Goal: Task Accomplishment & Management: Use online tool/utility

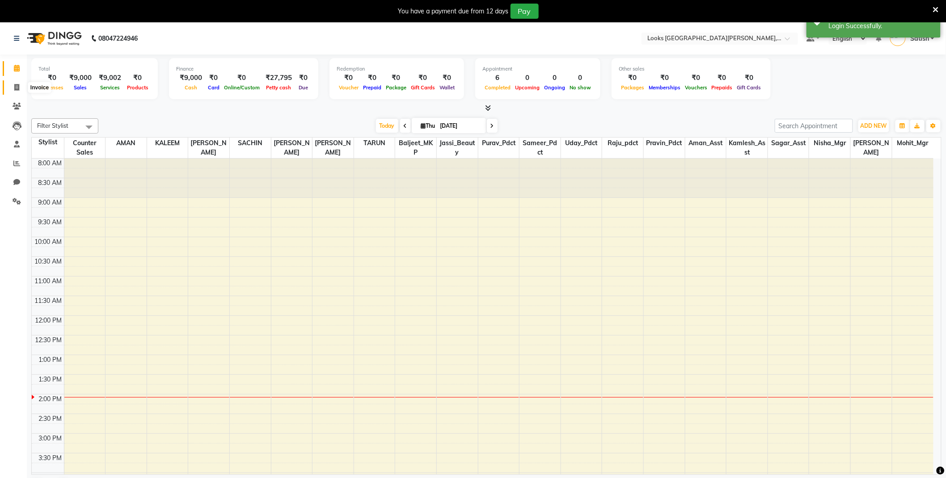
click at [17, 84] on icon at bounding box center [16, 87] width 5 height 7
select select "service"
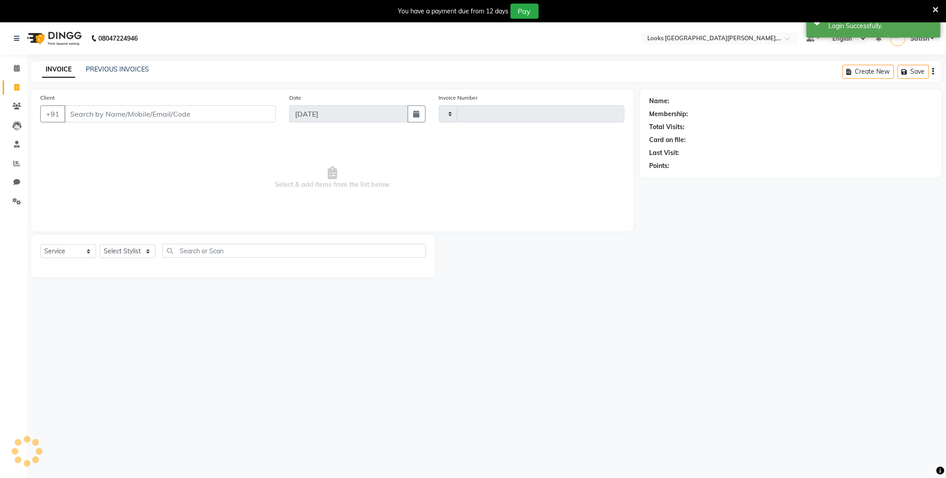
type input "6100"
select select "8940"
click at [111, 65] on div "PREVIOUS INVOICES" at bounding box center [117, 69] width 63 height 9
click at [112, 67] on link "PREVIOUS INVOICES" at bounding box center [117, 69] width 63 height 8
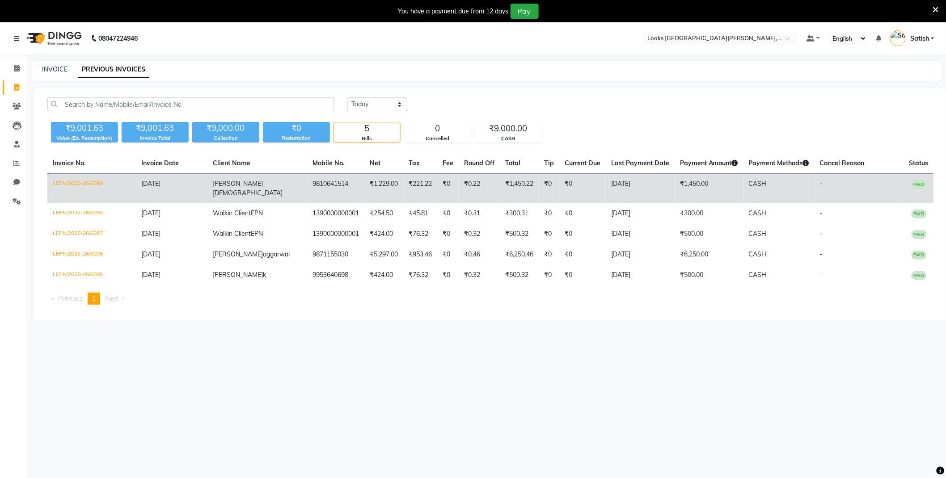
click at [403, 179] on td "₹221.22" at bounding box center [420, 189] width 34 height 30
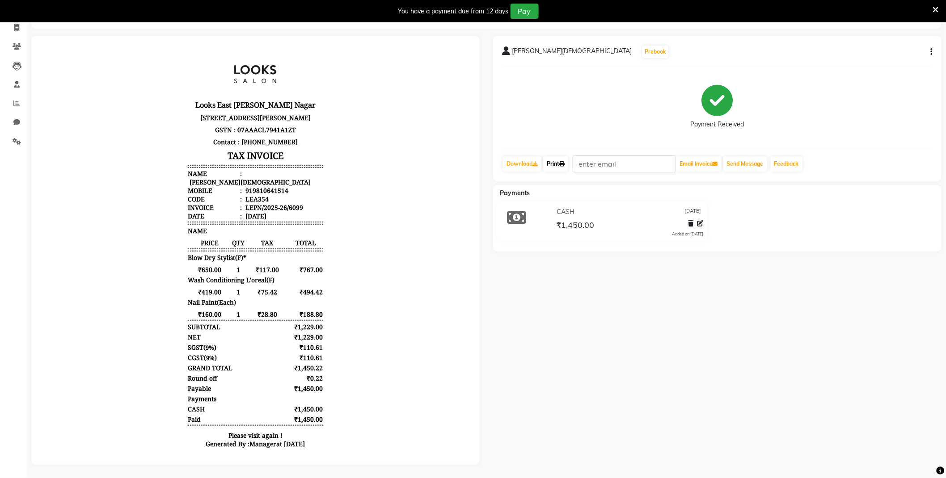
click at [555, 157] on link "Print" at bounding box center [555, 164] width 25 height 15
